Goal: Browse casually

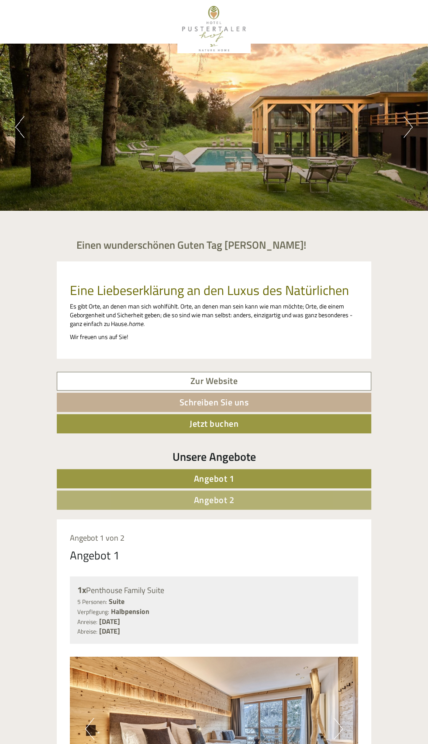
click at [404, 136] on button "Next" at bounding box center [407, 127] width 9 height 22
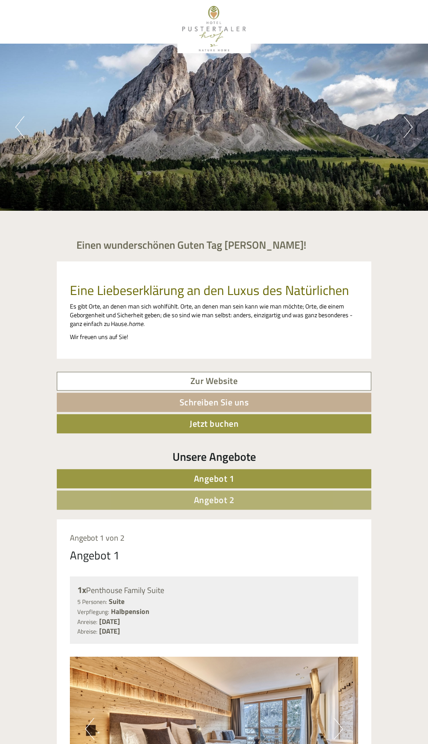
click at [408, 132] on button "Next" at bounding box center [407, 127] width 9 height 22
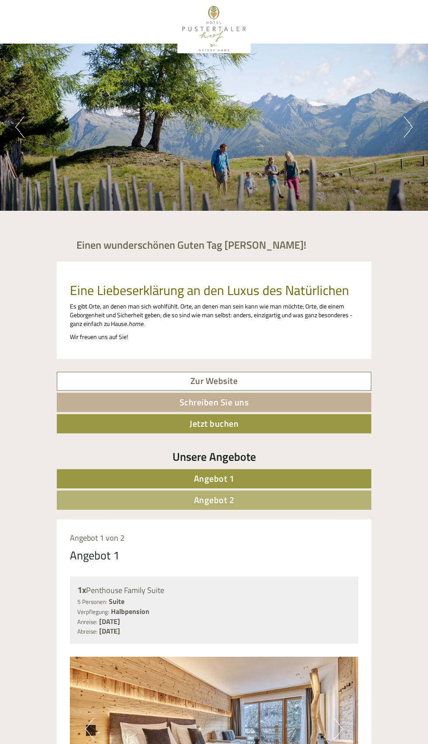
click at [407, 135] on button "Next" at bounding box center [407, 127] width 9 height 22
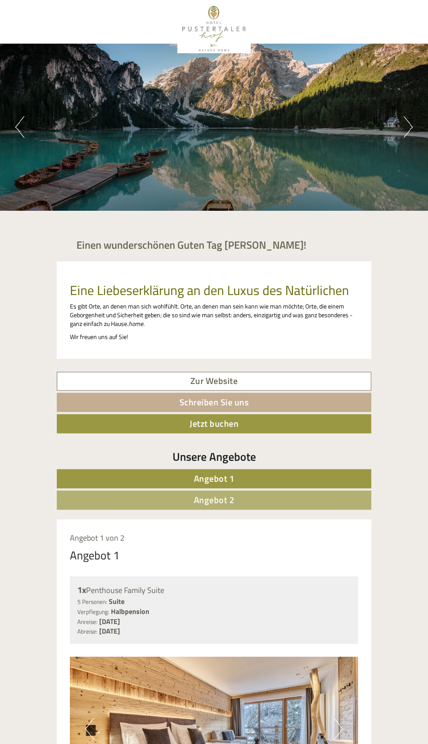
click at [408, 135] on button "Next" at bounding box center [407, 127] width 9 height 22
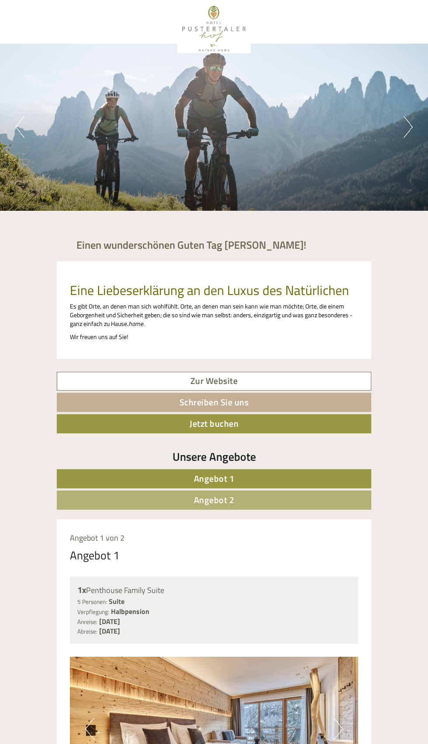
click at [404, 127] on button "Next" at bounding box center [407, 127] width 9 height 22
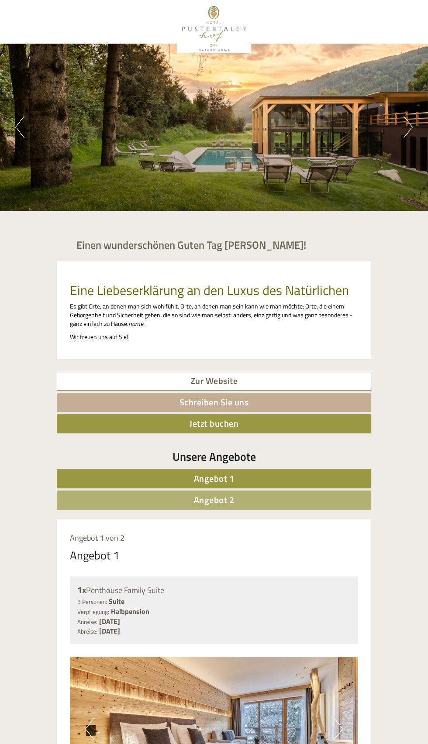
click at [386, 122] on div "Previous Next 1 2 3 4 5" at bounding box center [214, 127] width 428 height 167
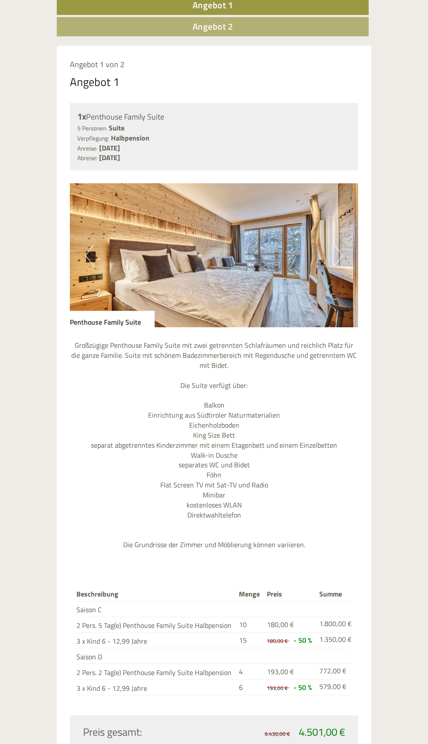
scroll to position [470, 0]
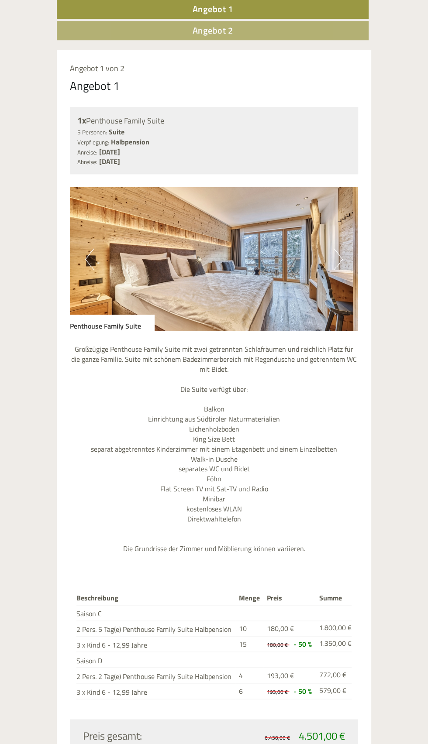
click at [318, 294] on img at bounding box center [214, 259] width 288 height 144
click at [345, 261] on img at bounding box center [214, 259] width 288 height 144
click at [334, 269] on button "Next" at bounding box center [338, 259] width 9 height 22
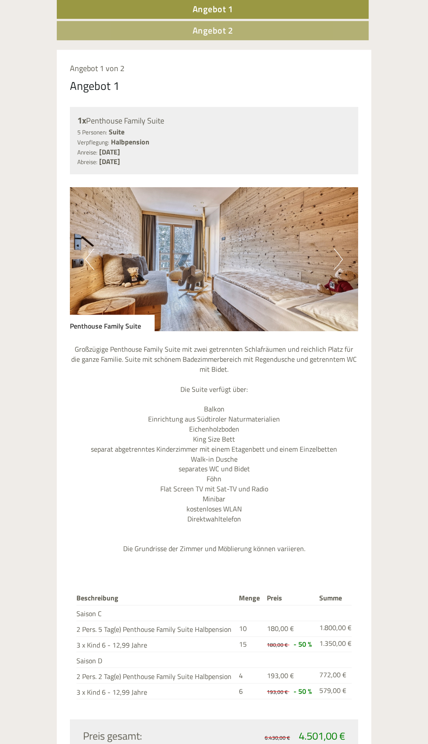
click at [347, 256] on img at bounding box center [214, 259] width 288 height 144
click at [332, 262] on img at bounding box center [214, 259] width 288 height 144
click at [344, 258] on img at bounding box center [214, 259] width 288 height 144
click at [345, 246] on img at bounding box center [214, 259] width 288 height 144
click at [327, 245] on img at bounding box center [214, 259] width 288 height 144
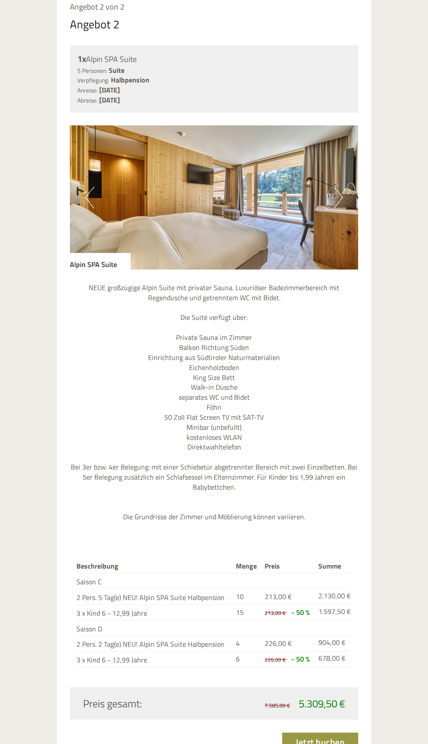
scroll to position [1285, 0]
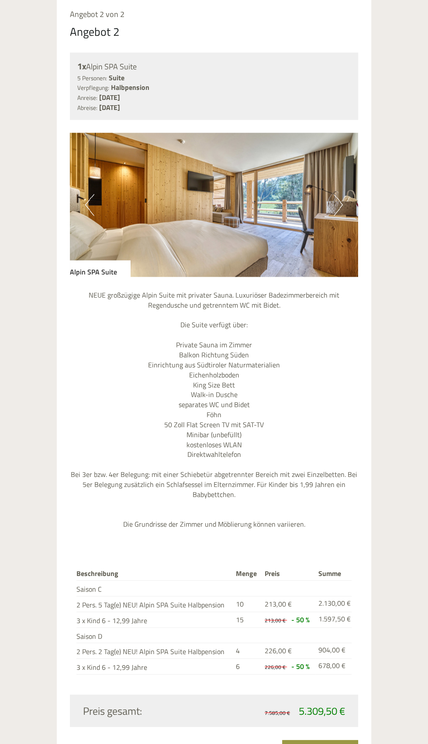
click at [328, 216] on img at bounding box center [214, 205] width 288 height 144
click at [326, 215] on img at bounding box center [214, 205] width 288 height 144
click at [353, 206] on img at bounding box center [214, 205] width 288 height 144
click at [353, 202] on img at bounding box center [214, 205] width 288 height 144
click at [100, 196] on img at bounding box center [214, 205] width 288 height 144
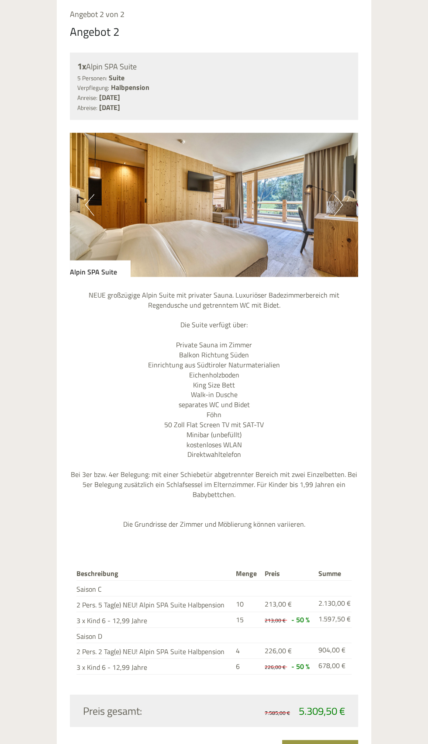
click at [111, 199] on img at bounding box center [214, 205] width 288 height 144
click at [344, 198] on img at bounding box center [214, 205] width 288 height 144
click at [330, 214] on img at bounding box center [214, 205] width 288 height 144
click at [354, 204] on img at bounding box center [214, 205] width 288 height 144
click at [352, 203] on img at bounding box center [214, 205] width 288 height 144
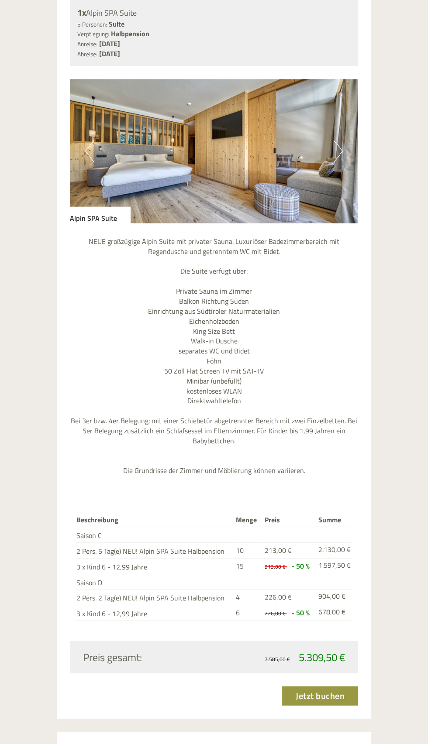
scroll to position [1388, 0]
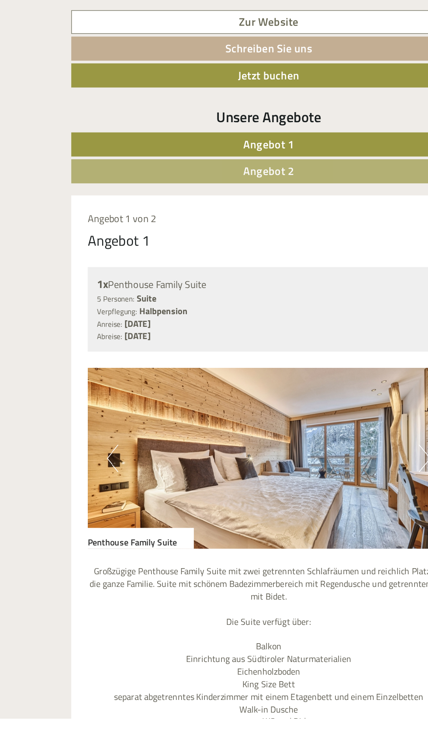
scroll to position [194, 0]
